Goal: Communication & Community: Share content

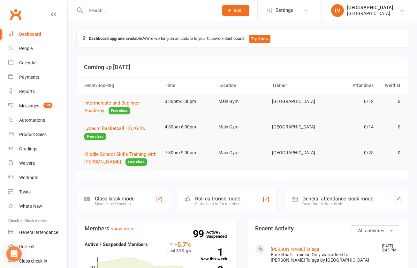
click at [112, 13] on input "text" at bounding box center [149, 10] width 130 height 9
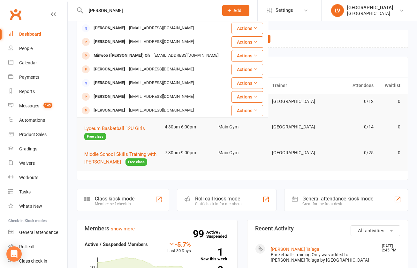
click at [116, 10] on input "[PERSON_NAME]" at bounding box center [149, 10] width 130 height 9
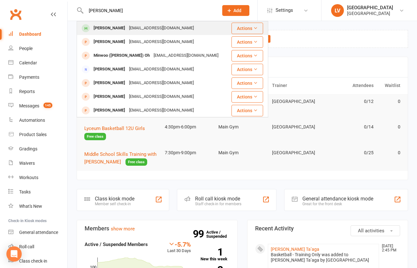
type input "[PERSON_NAME]"
click at [127, 29] on div "[EMAIL_ADDRESS][DOMAIN_NAME]" at bounding box center [161, 28] width 69 height 9
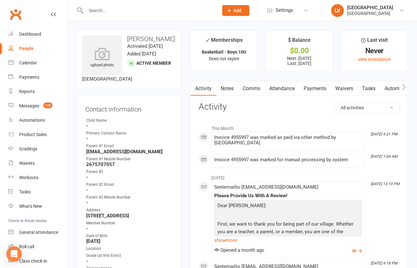
click at [259, 86] on link "Comms" at bounding box center [251, 88] width 26 height 15
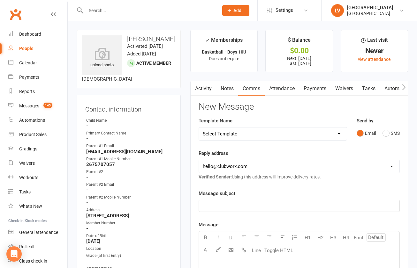
click at [199, 128] on select "Select Template [Email] Club Basketball Swag [Email] Generic Girls Basketball T…" at bounding box center [273, 134] width 148 height 13
select select "14"
click option "[Email] Basketball - Monthly Club Dues" at bounding box center [0, 0] width 0 height 0
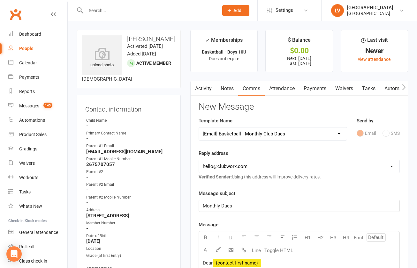
drag, startPoint x: 242, startPoint y: 207, endPoint x: 177, endPoint y: 195, distance: 66.8
click at [198, 200] on div "Monthly Dues" at bounding box center [298, 206] width 201 height 12
select select "2"
click option "[EMAIL_ADDRESS][DOMAIN_NAME]" at bounding box center [0, 0] width 0 height 0
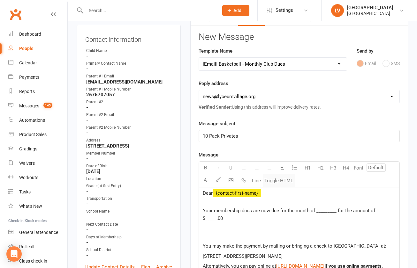
scroll to position [79, 0]
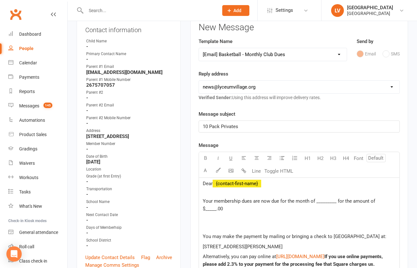
click at [329, 203] on span "Your membership dues are now due for the month of _________ for the amount of $…" at bounding box center [289, 204] width 173 height 13
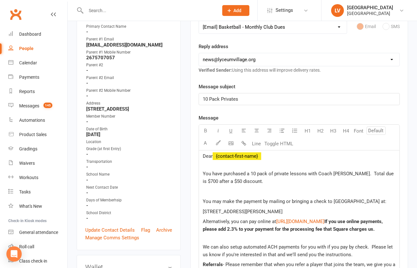
scroll to position [107, 0]
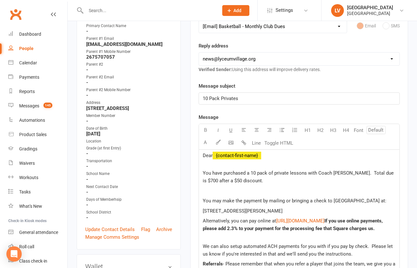
click at [223, 183] on span "You have purchased a 10 pack of private lessons with Coach [PERSON_NAME]. Total…" at bounding box center [299, 176] width 192 height 13
click at [223, 182] on span "You have purchased a 10 pack of private lessons with Coach [PERSON_NAME]. Total…" at bounding box center [299, 176] width 192 height 13
click at [208, 185] on p "You have purchased a 10 pack of private lessons with Coach [PERSON_NAME]. Total…" at bounding box center [299, 176] width 193 height 15
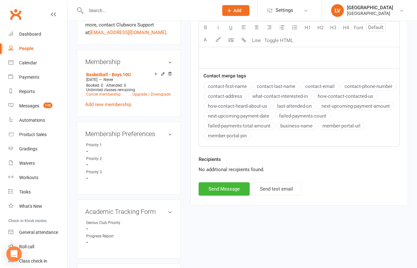
scroll to position [418, 0]
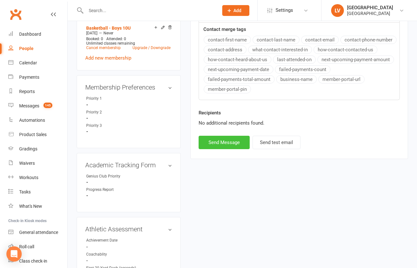
click at [218, 149] on button "Send Message" at bounding box center [223, 142] width 51 height 13
select select
select select "0"
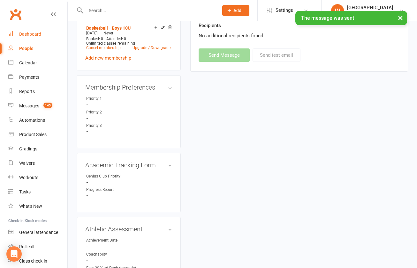
click at [26, 31] on link "Dashboard" at bounding box center [37, 34] width 59 height 14
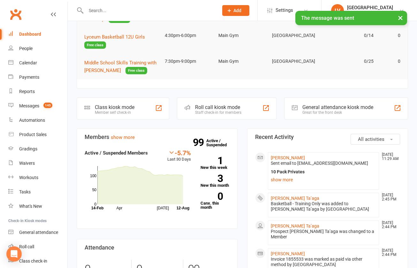
scroll to position [114, 0]
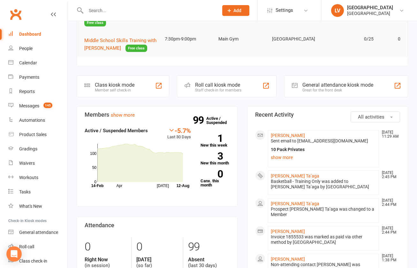
click at [127, 10] on input "text" at bounding box center [149, 10] width 130 height 9
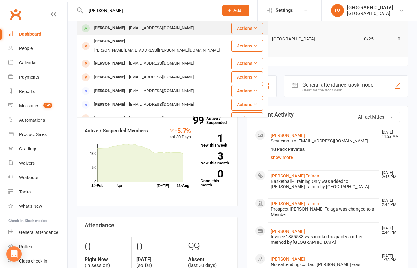
type input "[PERSON_NAME]"
click at [127, 26] on div "[EMAIL_ADDRESS][DOMAIN_NAME]" at bounding box center [161, 28] width 69 height 9
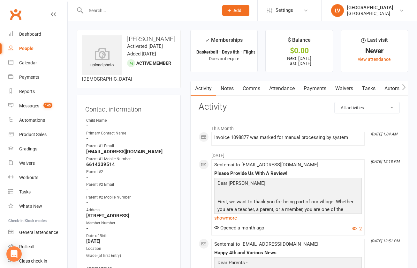
click at [312, 91] on link "Payments" at bounding box center [315, 88] width 32 height 15
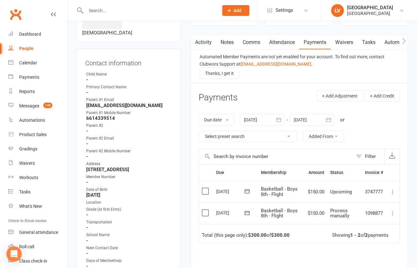
scroll to position [51, 0]
